Goal: Information Seeking & Learning: Learn about a topic

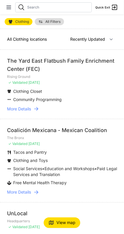
select select "nearby"
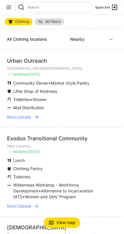
click at [55, 21] on span "All Filters" at bounding box center [52, 22] width 15 height 4
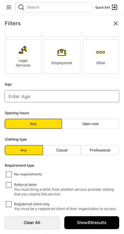
scroll to position [86, 0]
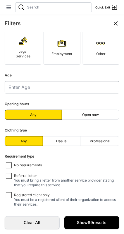
click at [73, 140] on label "Casual" at bounding box center [62, 141] width 38 height 10
click at [62, 141] on input "Casual" at bounding box center [62, 141] width 0 height 0
radio input "true"
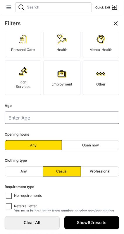
scroll to position [86, 0]
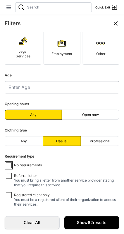
click at [11, 165] on input "No requirements" at bounding box center [9, 166] width 6 height 6
checkbox input "true"
click at [101, 222] on link "Show 39 results" at bounding box center [91, 223] width 55 height 13
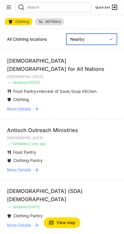
click at [113, 38] on select "Nearby Recently Updated Most Services" at bounding box center [92, 39] width 51 height 11
click at [67, 34] on select "Nearby Recently Updated Most Services" at bounding box center [92, 39] width 51 height 11
select select "recentlyUpdated"
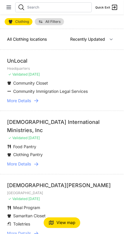
click at [40, 101] on link "More Details" at bounding box center [62, 101] width 110 height 6
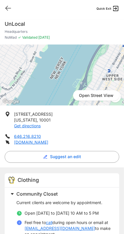
click at [9, 10] on icon at bounding box center [8, 8] width 7 height 7
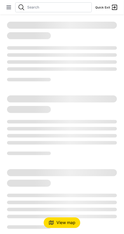
select select "recentlyUpdated"
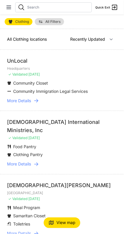
click at [97, 129] on div "[DEMOGRAPHIC_DATA] International Ministries, Inc" at bounding box center [62, 126] width 110 height 16
click at [38, 162] on icon at bounding box center [36, 165] width 6 height 6
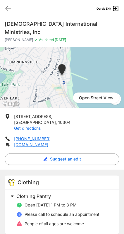
click at [9, 8] on icon at bounding box center [8, 8] width 5 height 4
select select "recentlyUpdated"
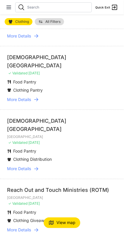
scroll to position [278, 0]
click at [41, 96] on link "More Details" at bounding box center [62, 99] width 110 height 6
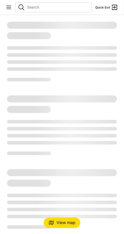
scroll to position [16, 0]
click at [64, 223] on span "View map" at bounding box center [66, 223] width 19 height 6
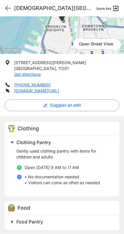
scroll to position [47, 0]
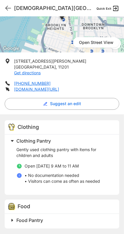
click at [71, 218] on h2 "Food Pantry" at bounding box center [64, 220] width 96 height 7
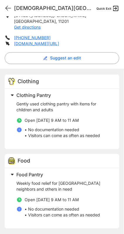
scroll to position [93, 0]
click at [8, 6] on icon at bounding box center [8, 8] width 7 height 7
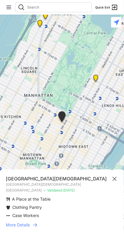
click at [36, 226] on icon at bounding box center [35, 225] width 6 height 6
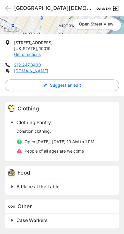
scroll to position [16, 0]
click at [12, 217] on span at bounding box center [85, 221] width 155 height 8
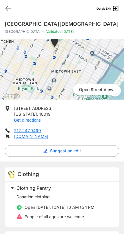
click at [5, 6] on icon at bounding box center [8, 8] width 7 height 7
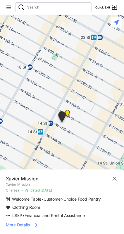
click at [40, 227] on link "More Details" at bounding box center [62, 225] width 113 height 6
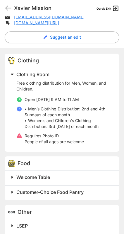
scroll to position [146, 0]
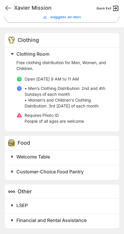
click at [80, 172] on span "Customer-Choice Food Pantry" at bounding box center [49, 172] width 67 height 6
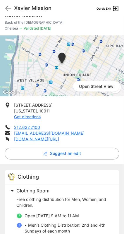
scroll to position [9, 0]
click at [8, 10] on icon at bounding box center [8, 8] width 7 height 7
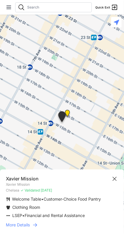
click at [115, 179] on icon at bounding box center [115, 179] width 4 height 4
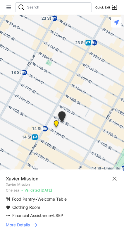
click at [38, 225] on icon at bounding box center [35, 225] width 6 height 6
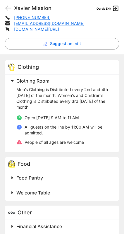
scroll to position [140, 0]
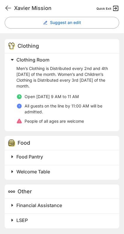
click at [82, 154] on h2 "Food Pantry" at bounding box center [64, 157] width 96 height 7
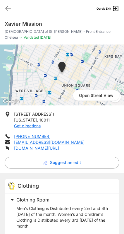
click at [8, 10] on icon at bounding box center [8, 8] width 7 height 7
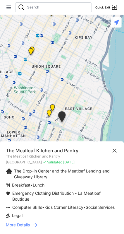
scroll to position [12, 0]
click at [41, 224] on link "More Details" at bounding box center [62, 225] width 113 height 6
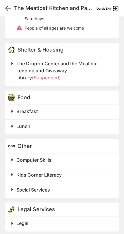
scroll to position [249, 0]
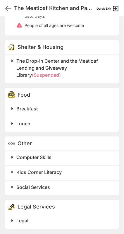
click at [77, 218] on h2 "Legal" at bounding box center [64, 220] width 96 height 7
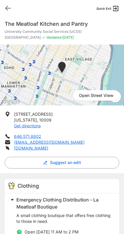
click at [8, 10] on icon at bounding box center [8, 8] width 7 height 7
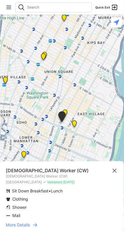
click at [40, 224] on link "More Details" at bounding box center [62, 225] width 113 height 6
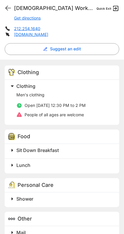
scroll to position [108, 0]
click at [81, 151] on h2 "Sit Down Breakfast" at bounding box center [64, 150] width 96 height 7
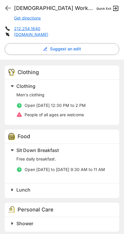
click at [76, 153] on h2 "Sit Down Breakfast" at bounding box center [64, 150] width 96 height 7
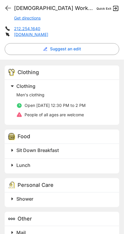
click at [71, 166] on h2 "Lunch" at bounding box center [64, 165] width 96 height 7
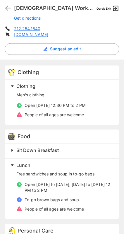
click at [74, 164] on h2 "Lunch" at bounding box center [64, 165] width 96 height 7
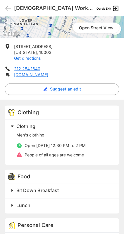
scroll to position [68, 0]
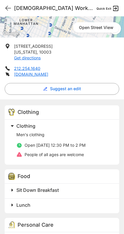
click at [8, 9] on icon at bounding box center [8, 8] width 7 height 7
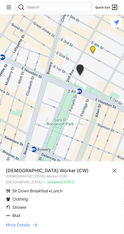
click at [33, 224] on icon at bounding box center [35, 225] width 6 height 6
click at [39, 224] on link "More Details" at bounding box center [62, 225] width 113 height 6
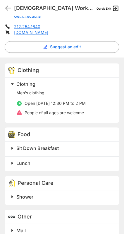
scroll to position [120, 0]
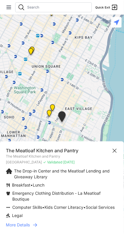
scroll to position [16, 0]
click at [115, 147] on icon at bounding box center [114, 150] width 7 height 7
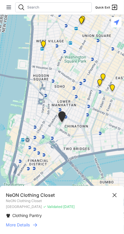
click at [37, 223] on icon at bounding box center [35, 225] width 6 height 6
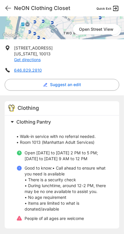
scroll to position [16, 0]
click at [6, 9] on icon at bounding box center [8, 8] width 7 height 7
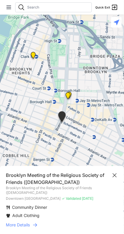
click at [33, 226] on icon at bounding box center [35, 225] width 6 height 6
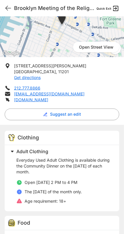
scroll to position [67, 0]
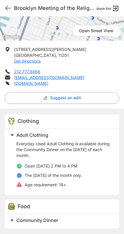
click at [74, 218] on h2 "Community Dinner" at bounding box center [64, 220] width 96 height 7
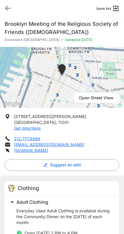
click at [47, 150] on link "brooklynmeeting.org" at bounding box center [31, 150] width 34 height 5
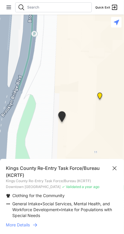
click at [35, 225] on icon at bounding box center [35, 225] width 6 height 6
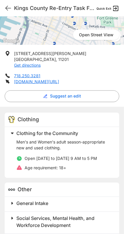
scroll to position [89, 0]
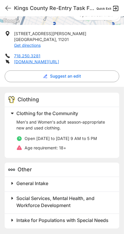
click at [59, 182] on h2 "General Intake" at bounding box center [64, 183] width 96 height 7
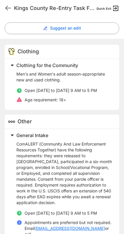
scroll to position [138, 0]
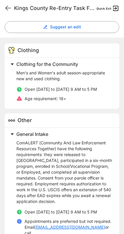
click at [88, 138] on span at bounding box center [85, 134] width 155 height 8
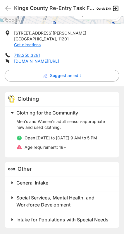
scroll to position [89, 0]
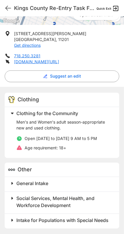
click at [77, 199] on span "Social Services, Mental Health, and Workforce Development" at bounding box center [55, 202] width 78 height 13
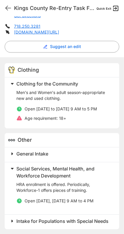
scroll to position [119, 0]
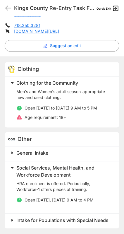
click at [14, 171] on span at bounding box center [85, 168] width 155 height 8
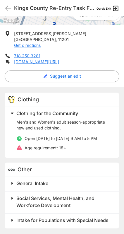
click at [72, 221] on span "Intake for Populations with Special Needs" at bounding box center [62, 221] width 92 height 6
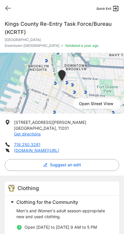
click at [9, 10] on icon at bounding box center [8, 8] width 7 height 7
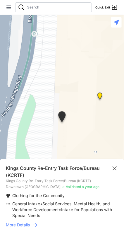
click at [113, 170] on icon at bounding box center [114, 168] width 7 height 7
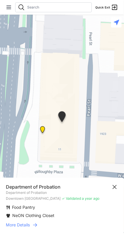
click at [34, 226] on icon at bounding box center [35, 225] width 6 height 6
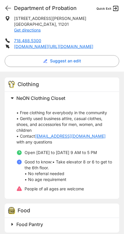
scroll to position [100, 0]
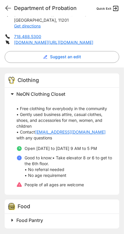
click at [71, 219] on h2 "Food Pantry" at bounding box center [64, 220] width 96 height 7
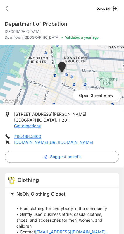
click at [6, 9] on icon at bounding box center [8, 8] width 7 height 7
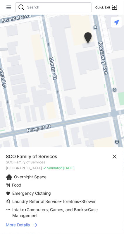
click at [44, 223] on link "More Details" at bounding box center [62, 225] width 113 height 6
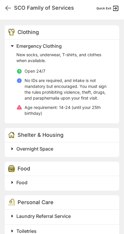
scroll to position [149, 0]
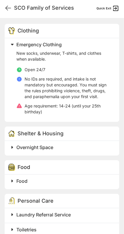
click at [9, 5] on icon at bounding box center [8, 8] width 7 height 7
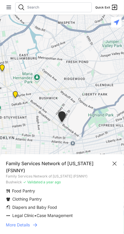
click at [40, 224] on link "More Details" at bounding box center [62, 225] width 113 height 6
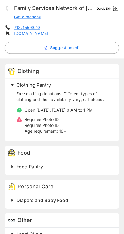
scroll to position [118, 0]
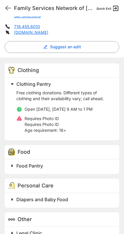
click at [74, 199] on h2 "Diapers and Baby Food" at bounding box center [64, 199] width 96 height 7
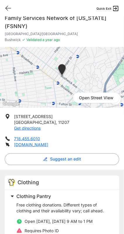
scroll to position [5, 0]
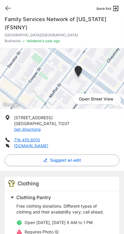
click at [6, 7] on icon at bounding box center [8, 8] width 7 height 7
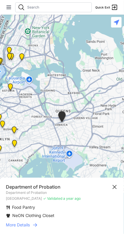
click at [42, 228] on link "More Details" at bounding box center [62, 225] width 113 height 6
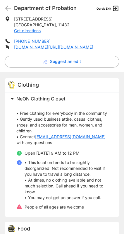
scroll to position [118, 0]
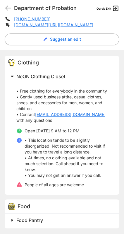
click at [62, 220] on h2 "Food Pantry" at bounding box center [64, 220] width 96 height 7
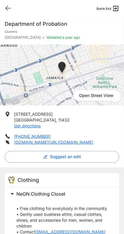
click at [9, 9] on icon at bounding box center [8, 8] width 7 height 7
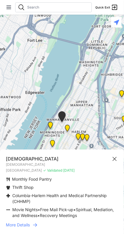
click at [42, 227] on link "More Details" at bounding box center [62, 225] width 113 height 6
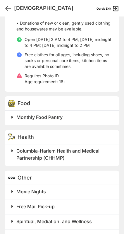
scroll to position [196, 0]
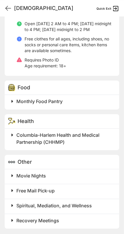
click at [91, 138] on h2 "Columbia-Harlem Health and Medical Partnership (CHHMP)" at bounding box center [64, 139] width 96 height 14
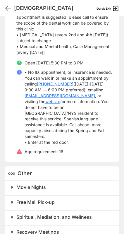
scroll to position [353, 0]
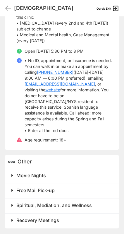
click at [72, 175] on h2 "Movie Nights" at bounding box center [64, 175] width 96 height 7
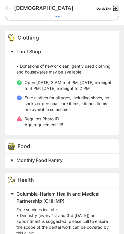
scroll to position [138, 0]
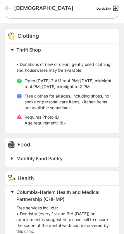
click at [11, 160] on span at bounding box center [85, 159] width 155 height 8
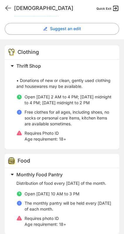
scroll to position [119, 0]
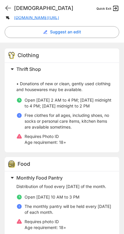
click at [5, 10] on icon at bounding box center [8, 8] width 7 height 7
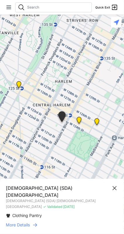
click at [33, 225] on icon at bounding box center [35, 225] width 6 height 6
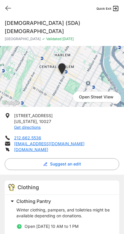
scroll to position [13, 0]
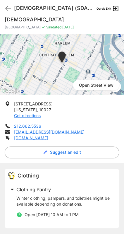
click at [9, 11] on icon at bounding box center [8, 8] width 7 height 7
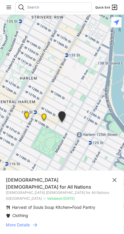
click at [73, 219] on div "Holy Ghost Pentecostal Faith Church for All Nations Holy Ghost Pentecostal Fait…" at bounding box center [62, 202] width 124 height 63
click at [37, 224] on icon at bounding box center [35, 225] width 6 height 6
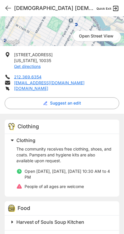
scroll to position [84, 0]
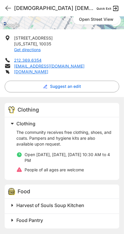
click at [57, 205] on span "Harvest of Souls Soup Kitchen" at bounding box center [50, 206] width 68 height 6
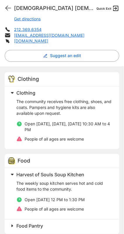
scroll to position [121, 0]
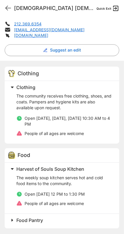
click at [52, 221] on h2 "Food Pantry" at bounding box center [64, 220] width 96 height 7
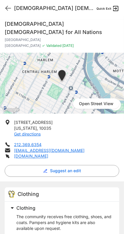
scroll to position [11, 0]
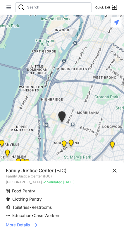
click at [67, 216] on li "Education • Case Workers" at bounding box center [62, 216] width 113 height 6
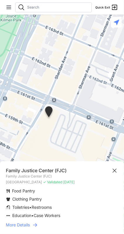
scroll to position [16, 0]
click at [41, 224] on link "More Details" at bounding box center [62, 225] width 113 height 6
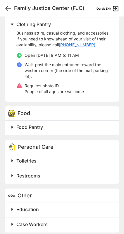
scroll to position [186, 0]
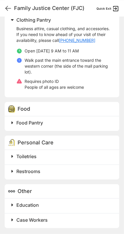
click at [77, 154] on h2 "Toiletries" at bounding box center [64, 156] width 96 height 7
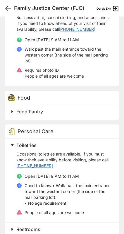
click at [84, 139] on div "Personal Care" at bounding box center [62, 132] width 115 height 14
click at [69, 149] on h2 "Toiletries" at bounding box center [64, 145] width 96 height 7
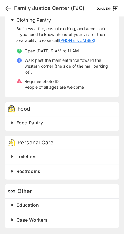
click at [98, 121] on h2 "Food Pantry" at bounding box center [64, 122] width 96 height 7
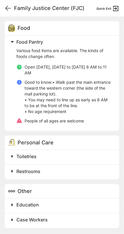
scroll to position [266, 0]
click at [75, 203] on h2 "Education" at bounding box center [64, 205] width 96 height 7
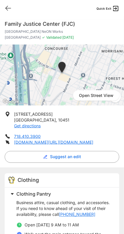
click at [5, 9] on icon at bounding box center [8, 8] width 7 height 7
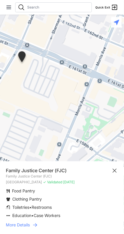
click at [115, 172] on icon at bounding box center [114, 170] width 7 height 7
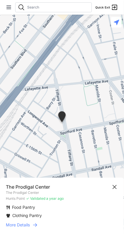
click at [55, 224] on link "More Details" at bounding box center [62, 225] width 113 height 6
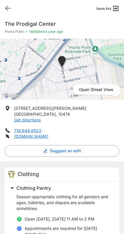
click at [7, 7] on icon at bounding box center [8, 8] width 7 height 7
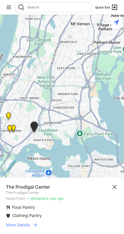
click at [114, 188] on icon at bounding box center [114, 187] width 7 height 7
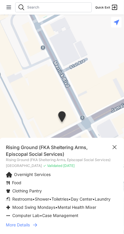
scroll to position [16, 0]
click at [66, 224] on link "More Details" at bounding box center [62, 225] width 113 height 6
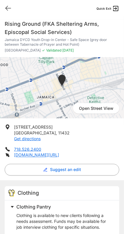
click at [30, 220] on p "Clothing is available to new clients following a needs assessment. Funds may be…" at bounding box center [64, 222] width 96 height 18
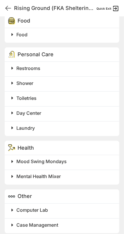
scroll to position [304, 0]
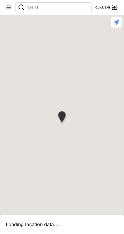
scroll to position [16, 0]
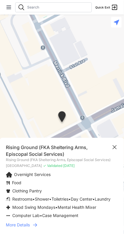
click at [114, 145] on icon at bounding box center [114, 147] width 7 height 7
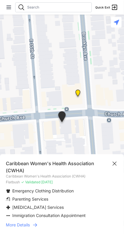
click at [41, 224] on link "More Details" at bounding box center [62, 225] width 113 height 6
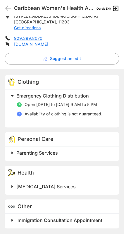
scroll to position [16, 0]
click at [104, 153] on h2 "Parenting Services" at bounding box center [64, 153] width 96 height 7
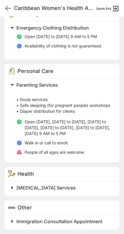
scroll to position [181, 0]
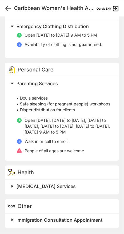
click at [80, 80] on h2 "Parenting Services" at bounding box center [64, 83] width 96 height 7
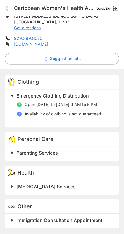
click at [71, 204] on div "Other" at bounding box center [62, 207] width 115 height 14
click at [59, 207] on div "Other" at bounding box center [62, 207] width 115 height 14
click at [68, 217] on span at bounding box center [85, 221] width 155 height 8
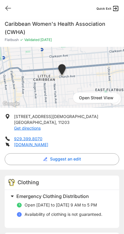
click at [11, 10] on icon at bounding box center [8, 8] width 7 height 7
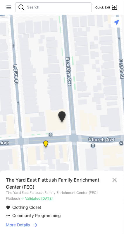
click at [50, 223] on link "More Details" at bounding box center [62, 225] width 113 height 6
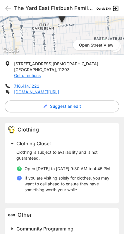
scroll to position [73, 0]
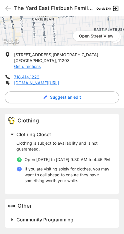
click at [76, 219] on h2 "Community Programming" at bounding box center [64, 220] width 96 height 7
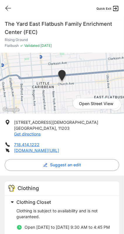
click at [11, 6] on icon at bounding box center [8, 8] width 7 height 7
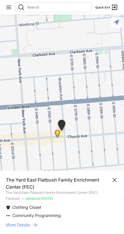
click at [116, 187] on div "The Yard East Flatbush Family Enrichment Center (FEC)" at bounding box center [62, 184] width 113 height 14
click at [115, 178] on icon at bounding box center [114, 180] width 7 height 7
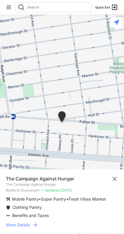
click at [69, 218] on li "Benefits and Taxes" at bounding box center [62, 216] width 113 height 6
click at [35, 223] on icon at bounding box center [35, 225] width 6 height 6
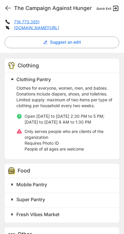
scroll to position [142, 0]
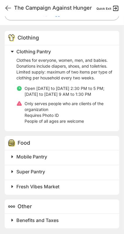
click at [97, 159] on h2 "Mobile Pantry" at bounding box center [64, 157] width 96 height 7
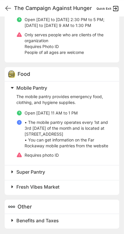
scroll to position [16, 0]
click at [94, 169] on h2 "Super Pantry" at bounding box center [64, 172] width 96 height 7
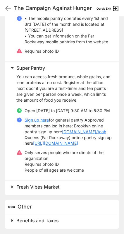
scroll to position [334, 0]
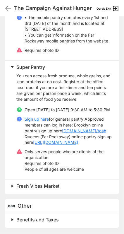
click at [80, 185] on h2 "Fresh Vibes Market" at bounding box center [64, 186] width 96 height 7
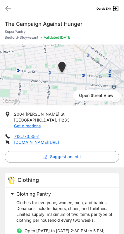
click at [9, 10] on icon at bounding box center [8, 8] width 7 height 7
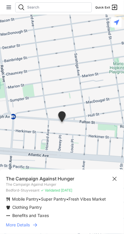
click at [115, 177] on icon at bounding box center [114, 179] width 7 height 7
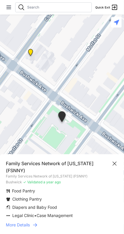
click at [116, 164] on icon at bounding box center [114, 163] width 7 height 7
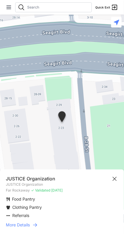
click at [41, 224] on link "More Details" at bounding box center [62, 225] width 113 height 6
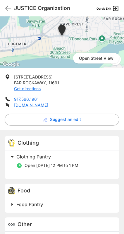
scroll to position [49, 0]
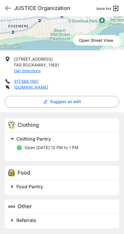
click at [72, 219] on h2 "Referrals" at bounding box center [64, 220] width 96 height 7
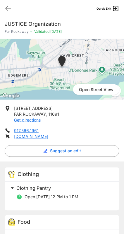
click at [9, 8] on icon at bounding box center [8, 8] width 7 height 7
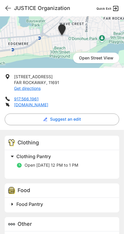
scroll to position [49, 0]
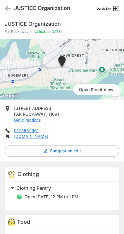
scroll to position [49, 0]
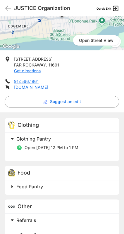
click at [10, 9] on icon at bounding box center [8, 8] width 7 height 7
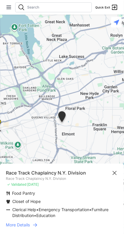
click at [88, 219] on div "Race Track Chaplaincy N.Y. Division Race Track Chaplaincy N.Y. Division ✓ Valid…" at bounding box center [62, 199] width 124 height 70
click at [43, 224] on link "More Details" at bounding box center [62, 225] width 113 height 6
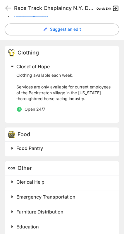
scroll to position [128, 0]
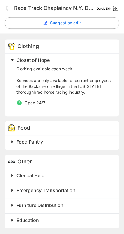
click at [99, 139] on h2 "Food Pantry" at bounding box center [64, 142] width 96 height 7
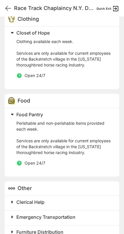
scroll to position [182, 0]
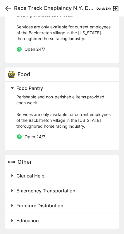
click at [98, 206] on h2 "Furniture Distribution" at bounding box center [64, 205] width 96 height 7
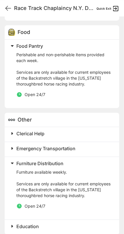
scroll to position [225, 0]
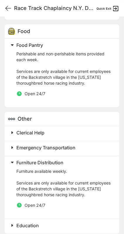
click at [101, 144] on h2 "Emergency Transportation" at bounding box center [64, 147] width 96 height 7
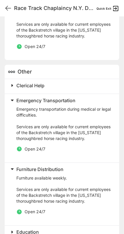
scroll to position [284, 0]
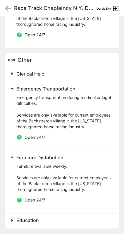
click at [86, 220] on h2 "Education" at bounding box center [64, 220] width 96 height 7
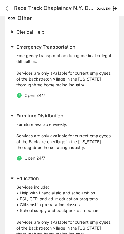
scroll to position [356, 0]
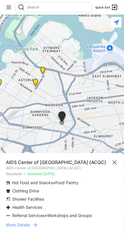
click at [66, 223] on link "More Details" at bounding box center [62, 225] width 113 height 6
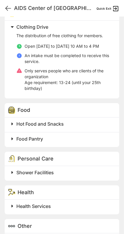
scroll to position [202, 0]
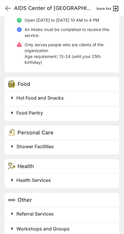
click at [89, 94] on h2 "Hot Food and Snacks" at bounding box center [64, 97] width 96 height 7
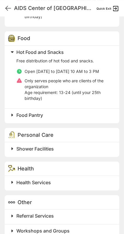
scroll to position [250, 0]
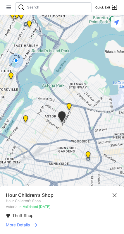
click at [67, 223] on link "More Details" at bounding box center [62, 225] width 113 height 6
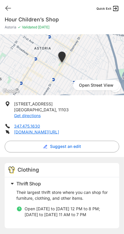
scroll to position [16, 0]
click at [59, 130] on link "[DOMAIN_NAME][URL]" at bounding box center [36, 132] width 45 height 5
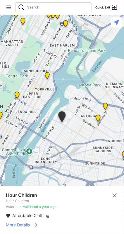
click at [70, 223] on link "More Details" at bounding box center [62, 225] width 113 height 6
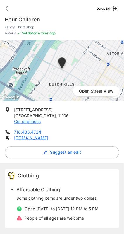
scroll to position [16, 0]
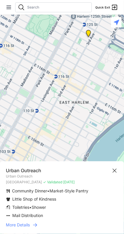
click at [115, 169] on icon at bounding box center [114, 170] width 7 height 7
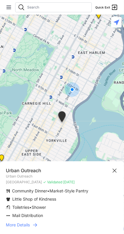
click at [38, 227] on icon at bounding box center [35, 225] width 6 height 6
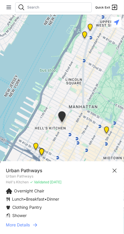
click at [42, 225] on link "More Details" at bounding box center [62, 225] width 113 height 6
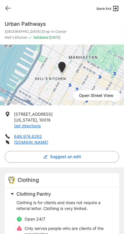
click at [8, 5] on icon at bounding box center [8, 8] width 7 height 7
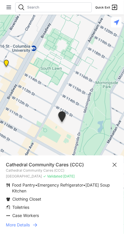
click at [38, 225] on icon at bounding box center [35, 225] width 6 height 6
click at [63, 216] on li "Case Workers" at bounding box center [62, 216] width 113 height 6
click at [41, 224] on link "More Details" at bounding box center [62, 225] width 113 height 6
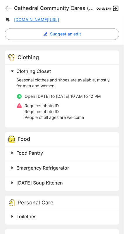
scroll to position [129, 0]
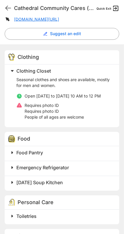
click at [55, 171] on span "Emergency Refrigerator" at bounding box center [42, 168] width 53 height 6
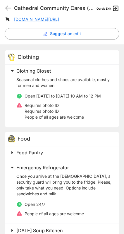
click at [69, 157] on span at bounding box center [85, 153] width 155 height 8
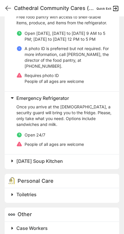
scroll to position [288, 0]
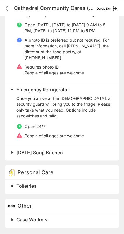
click at [93, 149] on h2 "[DATE] Soup Kitchen" at bounding box center [64, 152] width 96 height 7
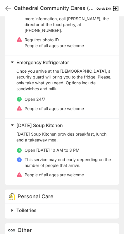
scroll to position [339, 0]
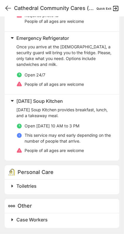
click at [82, 184] on h2 "Toiletries" at bounding box center [64, 186] width 96 height 7
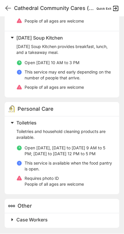
scroll to position [408, 0]
click at [68, 220] on h2 "Case Workers" at bounding box center [64, 220] width 96 height 7
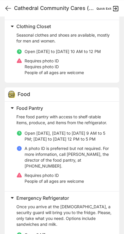
scroll to position [174, 0]
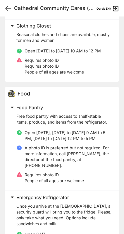
click at [10, 234] on div "Emergency Refrigerator Once you arrive at the [DEMOGRAPHIC_DATA], a security gu…" at bounding box center [60, 221] width 104 height 56
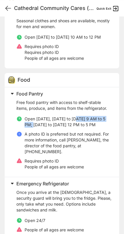
scroll to position [189, 0]
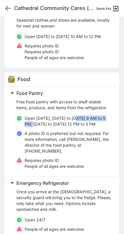
click at [105, 150] on p "A photo ID is preferred but not required. For more information, call [PERSON_NA…" at bounding box center [69, 142] width 88 height 23
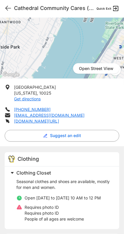
scroll to position [0, 0]
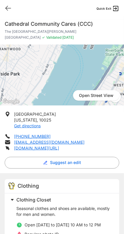
click at [9, 6] on icon at bounding box center [8, 8] width 7 height 7
